Goal: Task Accomplishment & Management: Use online tool/utility

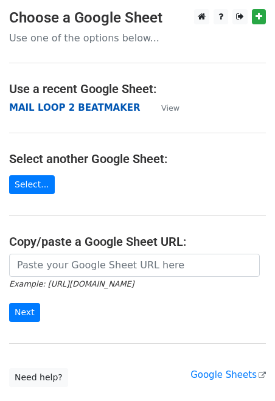
click at [84, 107] on strong "MAIL LOOP 2 BEATMAKER" at bounding box center [74, 107] width 131 height 11
click at [113, 112] on strong "MAIL LOOP 2 BEATMAKER" at bounding box center [74, 107] width 131 height 11
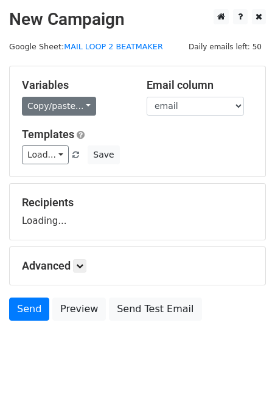
click at [66, 102] on link "Copy/paste..." at bounding box center [59, 106] width 74 height 19
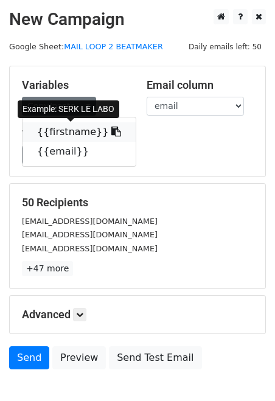
click at [69, 130] on link "{{firstname}}" at bounding box center [78, 131] width 113 height 19
